Goal: Register for event/course

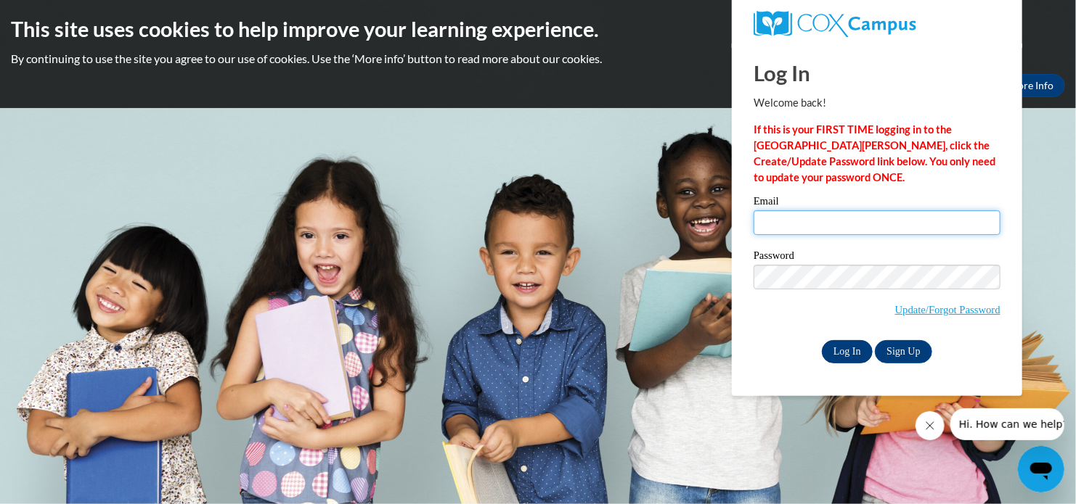
type input "lmoore@sdb.k12.wi.us"
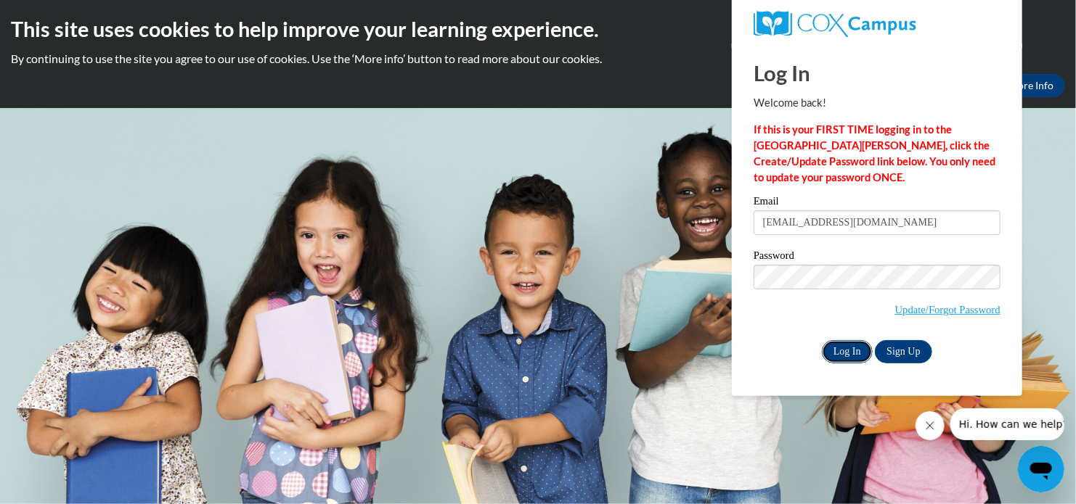
click at [834, 351] on input "Log In" at bounding box center [847, 351] width 51 height 23
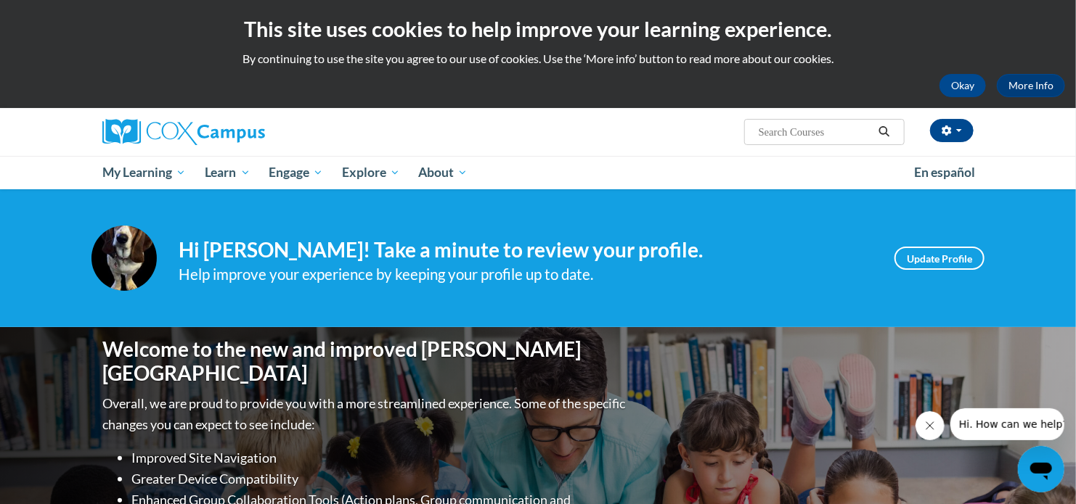
click at [811, 138] on input "Search..." at bounding box center [815, 131] width 116 height 17
type input "sharing ideas"
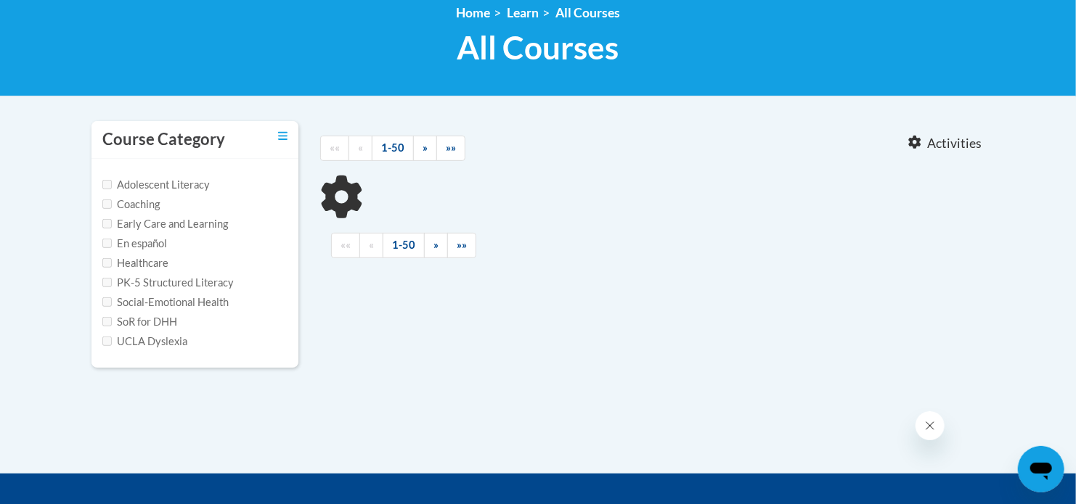
type input "sharing ideas"
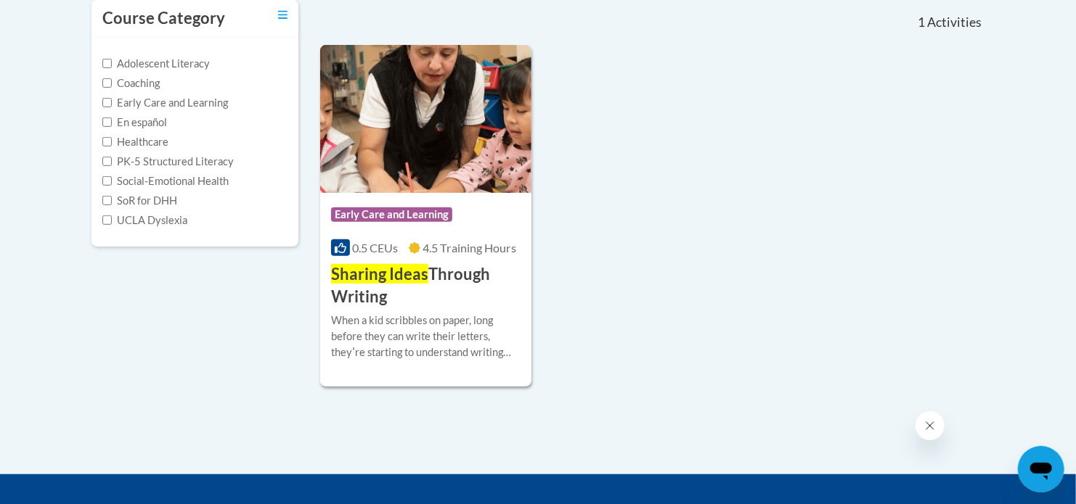
scroll to position [328, 0]
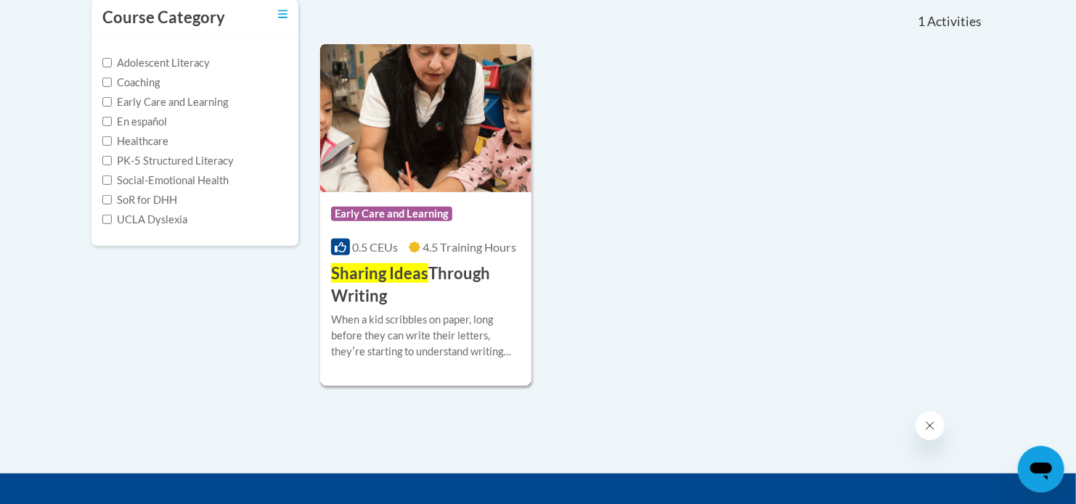
click at [486, 208] on div "Course Category: Early Care and Learning" at bounding box center [425, 216] width 189 height 33
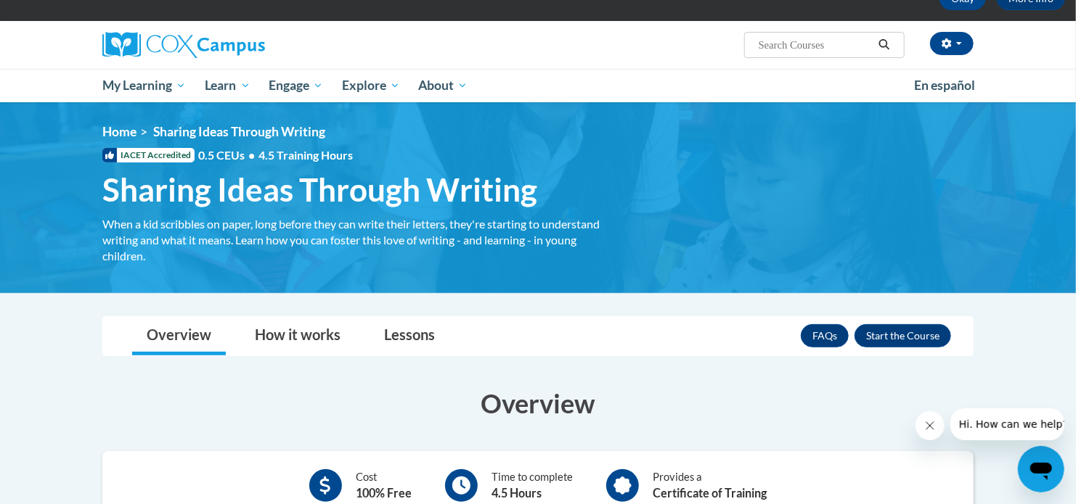
scroll to position [78, 0]
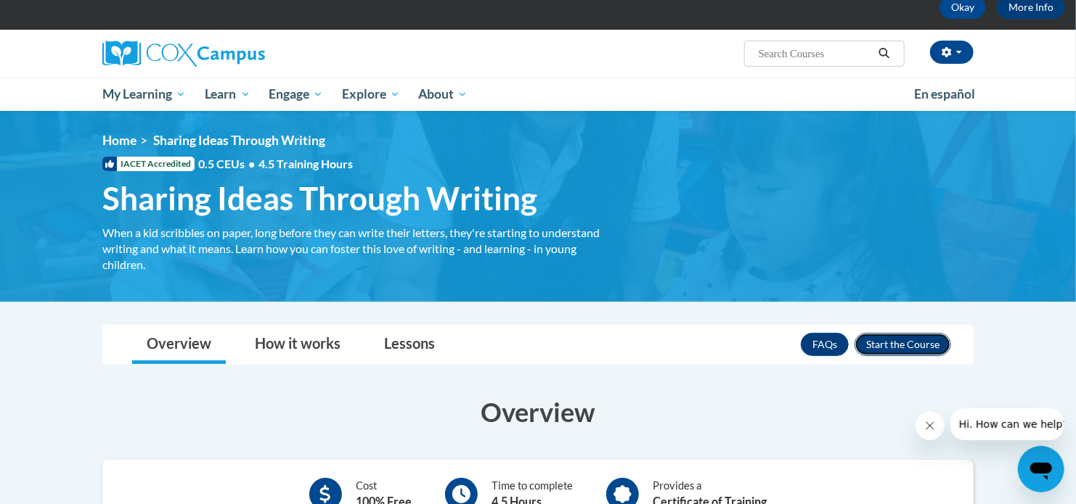
click at [904, 343] on button "Enroll" at bounding box center [902, 344] width 97 height 23
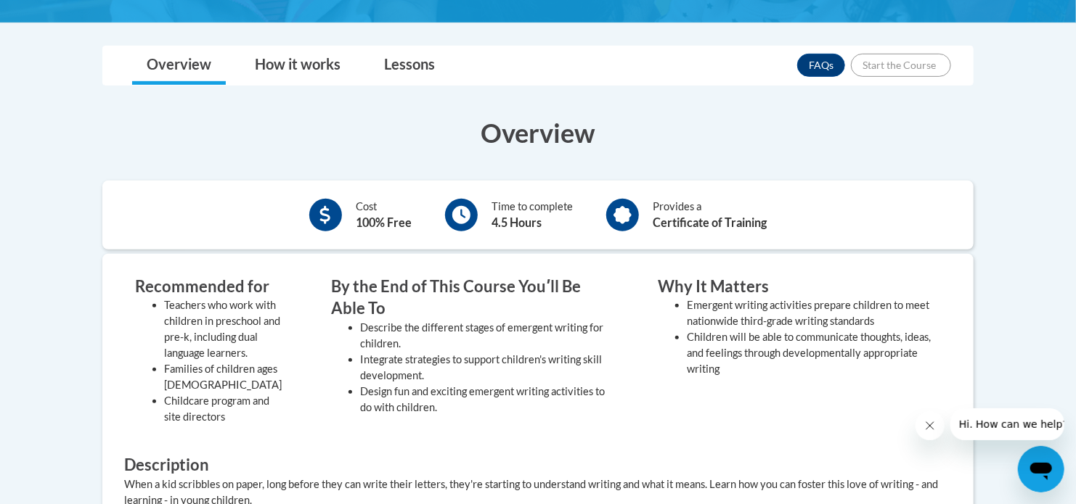
scroll to position [369, 0]
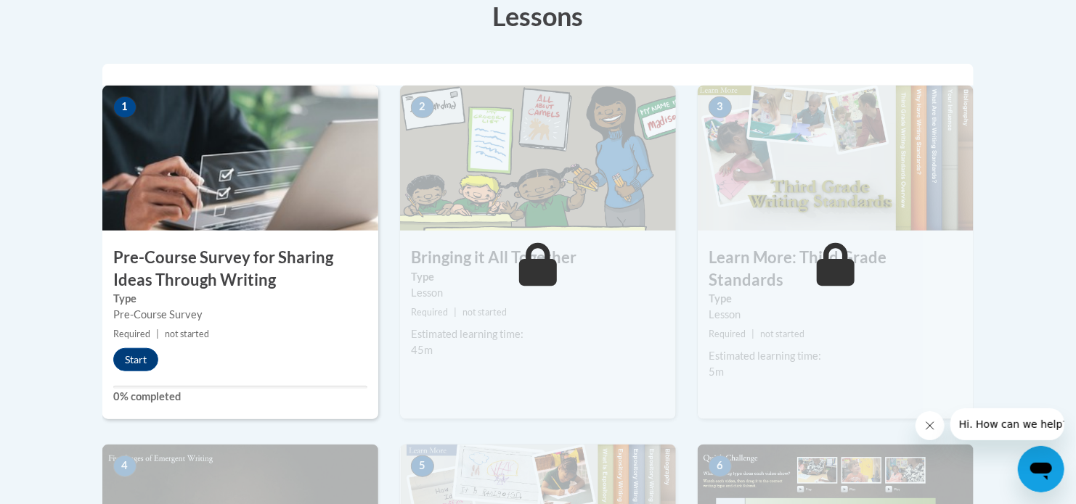
scroll to position [420, 0]
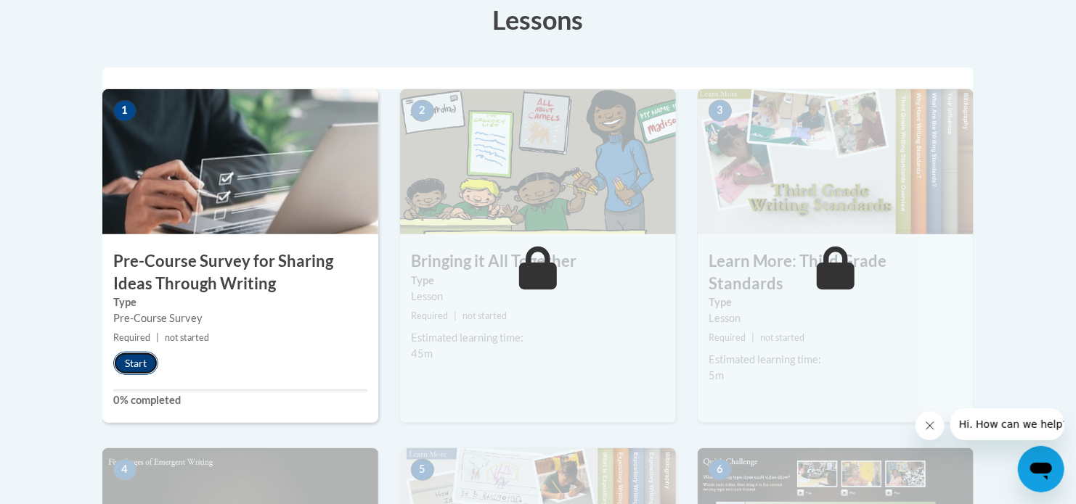
click at [125, 364] on button "Start" at bounding box center [135, 363] width 45 height 23
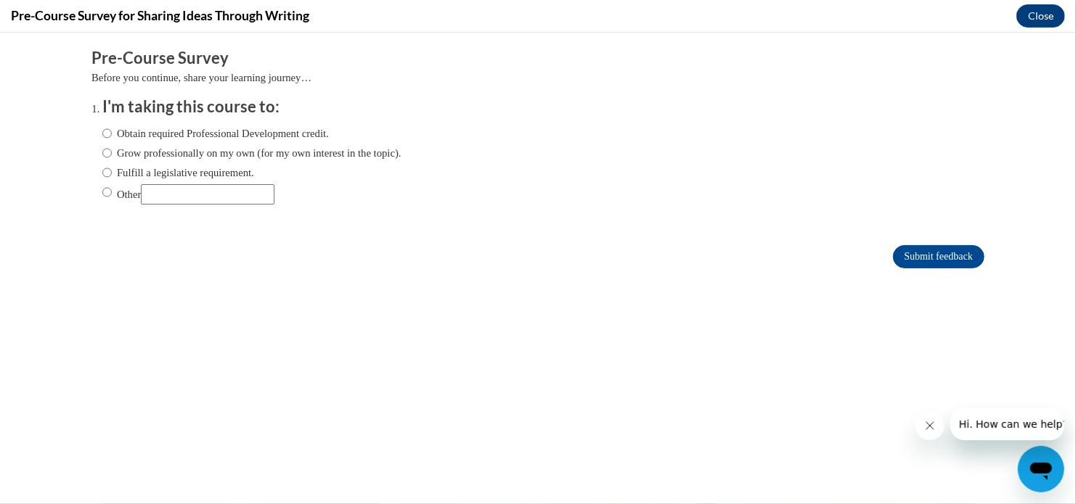
scroll to position [0, 0]
click at [109, 153] on input "Grow professionally on my own (for my own interest in the topic)." at bounding box center [106, 152] width 9 height 16
radio input "true"
click at [947, 257] on input "Submit feedback" at bounding box center [938, 256] width 91 height 23
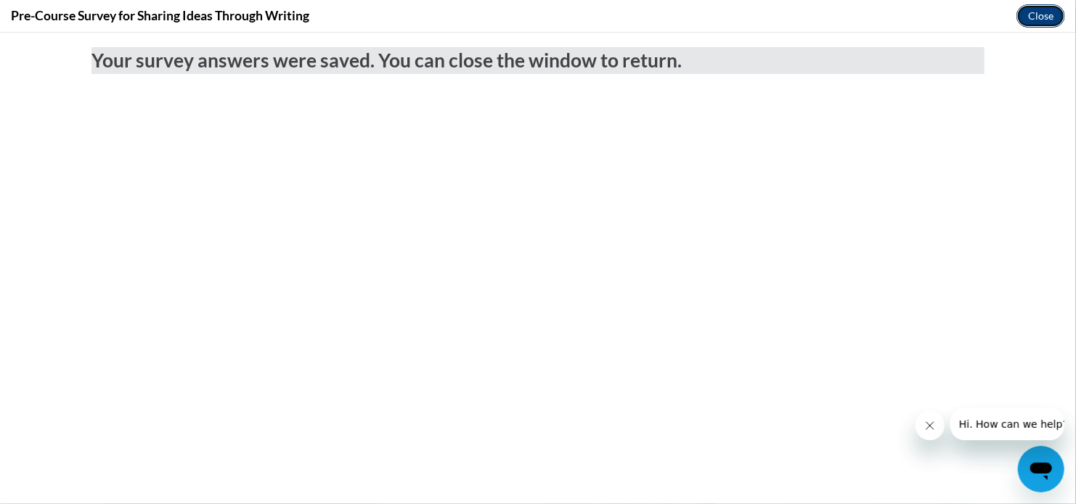
click at [1028, 15] on button "Close" at bounding box center [1040, 15] width 49 height 23
